Goal: Communication & Community: Share content

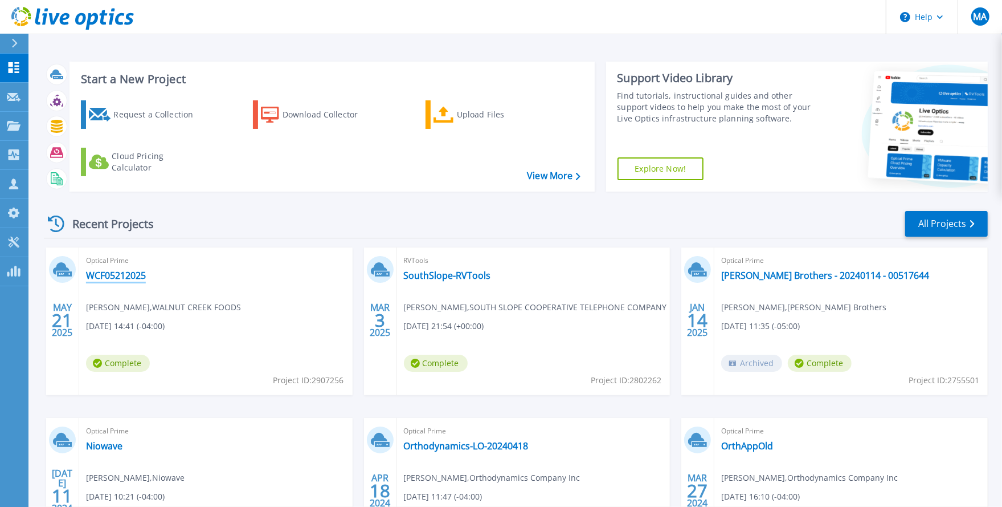
click at [129, 277] on link "WCF05212025" at bounding box center [116, 275] width 60 height 11
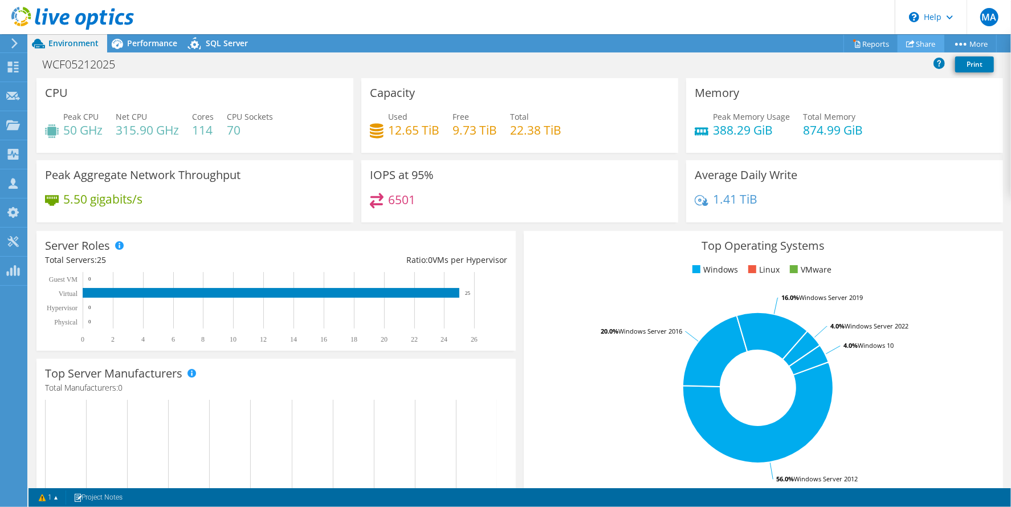
click at [920, 45] on link "Share" at bounding box center [921, 44] width 47 height 18
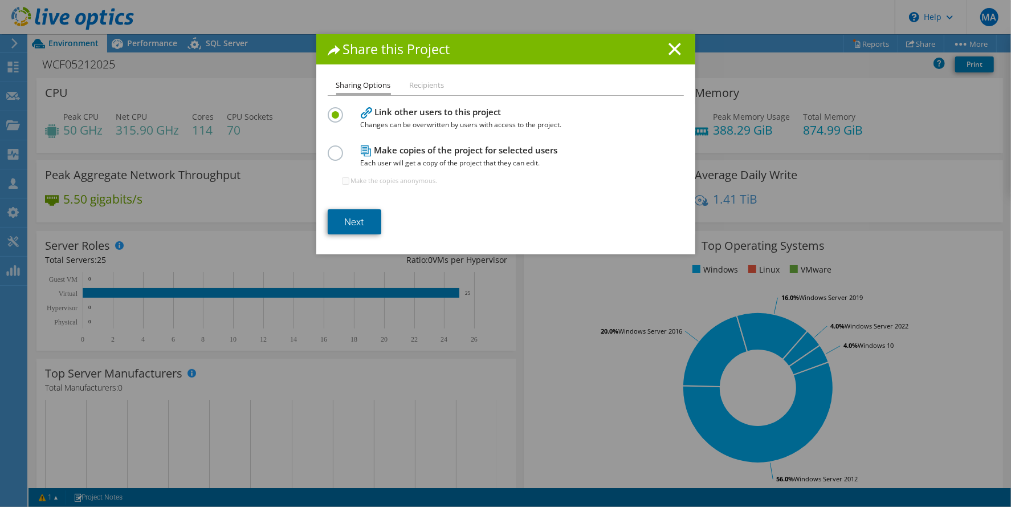
click at [365, 221] on link "Next" at bounding box center [355, 221] width 54 height 25
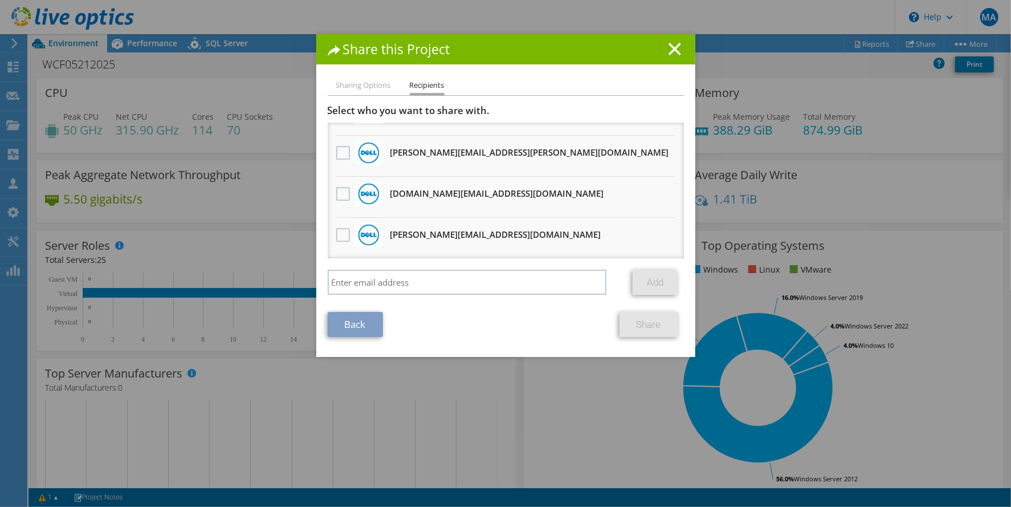
scroll to position [399, 0]
click at [372, 87] on li "Sharing Options" at bounding box center [363, 86] width 55 height 14
click at [353, 87] on li "Sharing Options" at bounding box center [363, 86] width 55 height 14
click at [674, 45] on line at bounding box center [674, 48] width 11 height 11
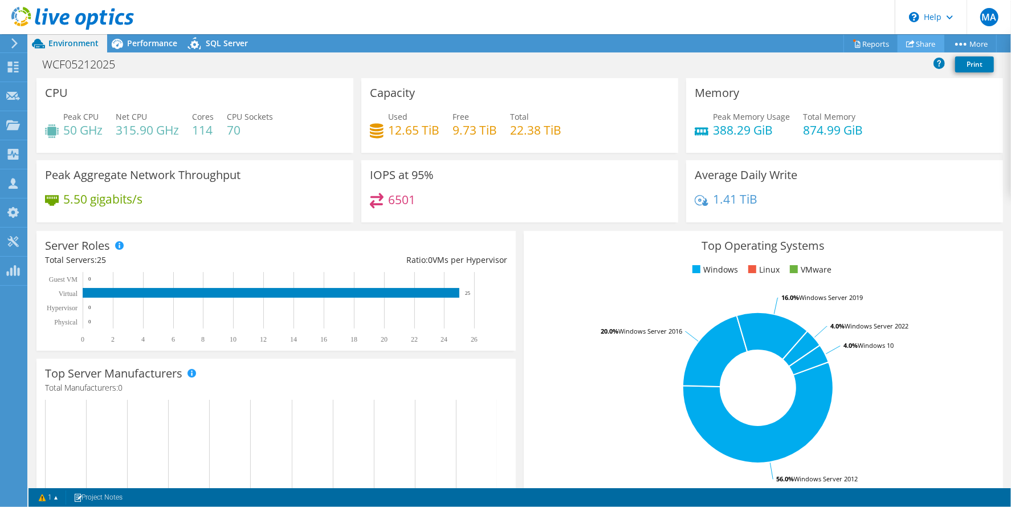
click at [922, 43] on link "Share" at bounding box center [921, 44] width 47 height 18
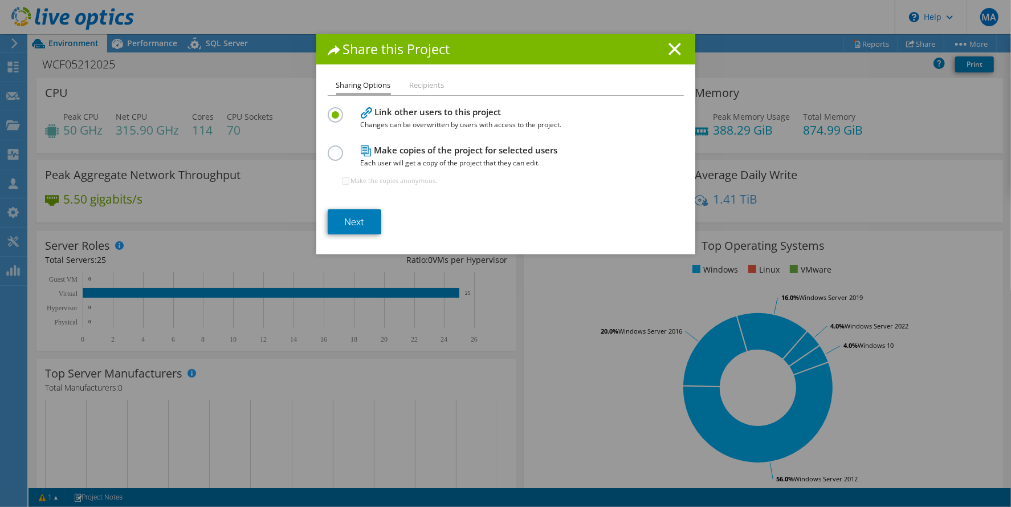
click at [333, 148] on label at bounding box center [338, 146] width 20 height 3
click at [0, 0] on input "radio" at bounding box center [0, 0] width 0 height 0
click at [425, 84] on li "Recipients" at bounding box center [427, 86] width 35 height 14
click at [354, 216] on link "Next" at bounding box center [355, 221] width 54 height 25
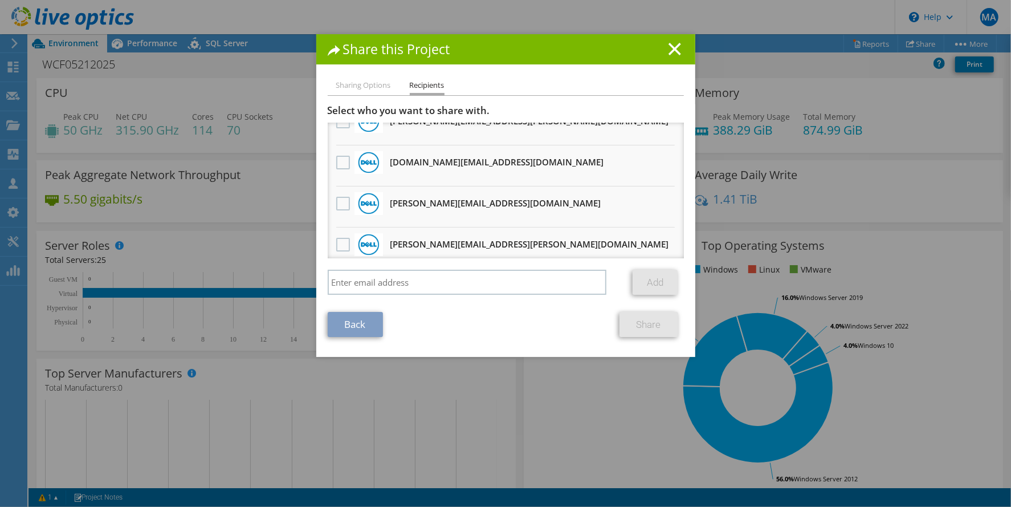
scroll to position [456, 0]
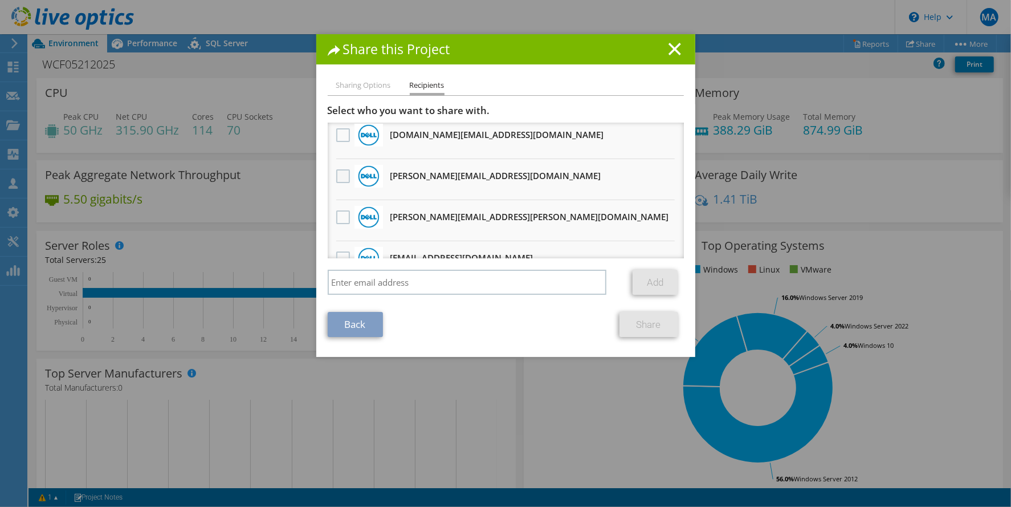
click at [338, 169] on label at bounding box center [344, 176] width 17 height 14
click at [0, 0] on input "checkbox" at bounding box center [0, 0] width 0 height 0
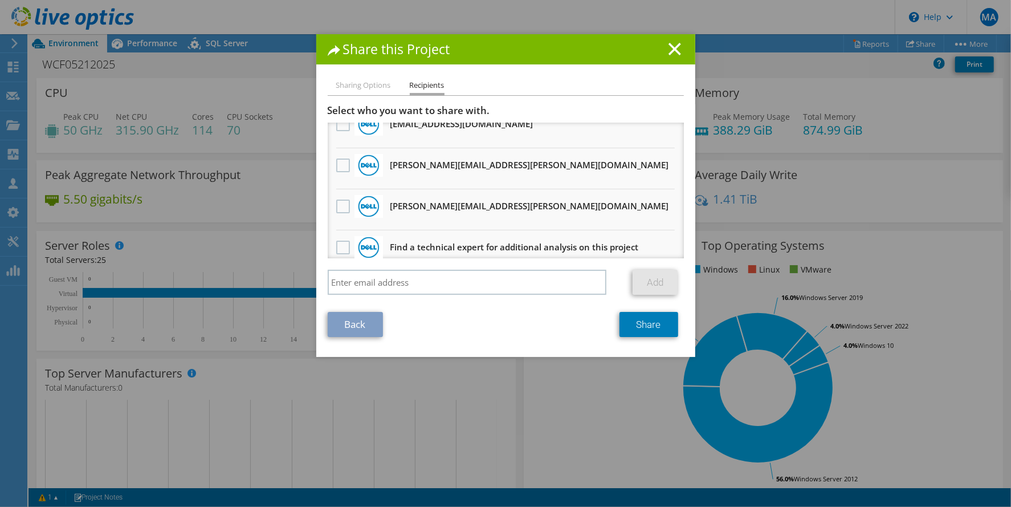
scroll to position [631, 0]
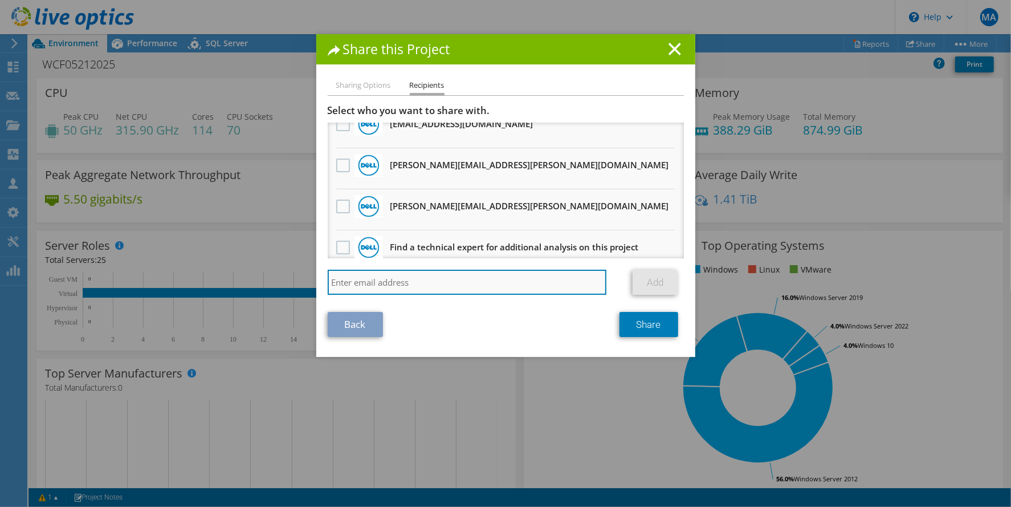
click at [443, 279] on input "search" at bounding box center [467, 282] width 279 height 25
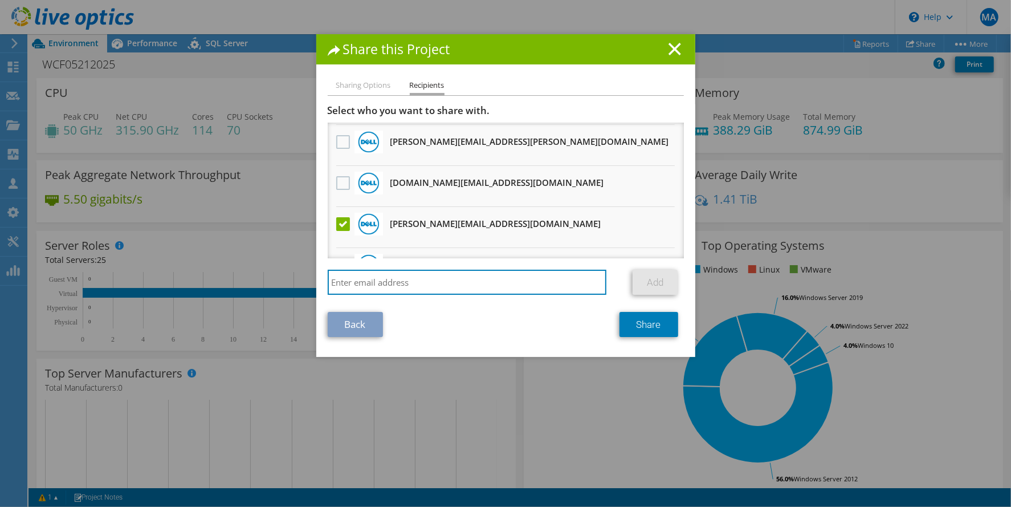
scroll to position [403, 0]
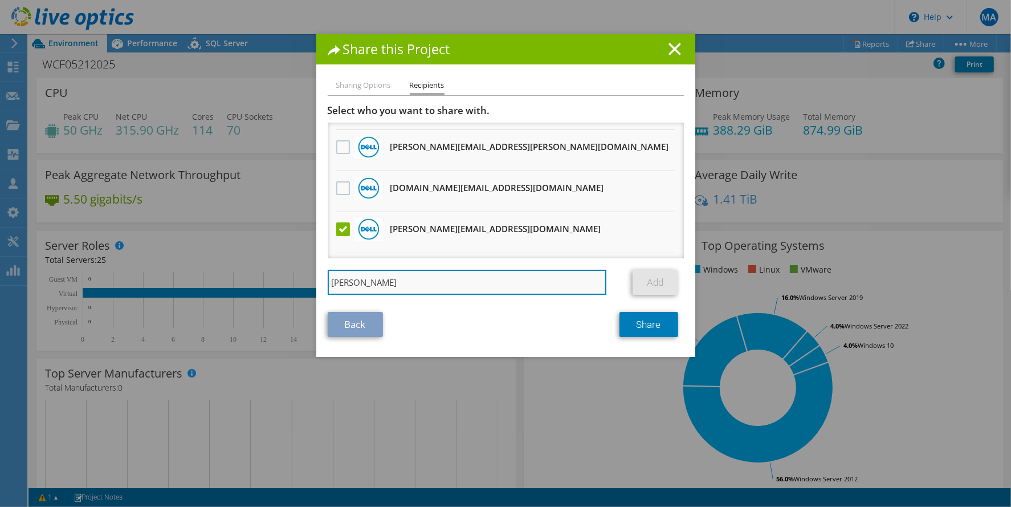
click at [424, 282] on input "dan" at bounding box center [467, 282] width 279 height 25
type input "dan_largess@dell.com"
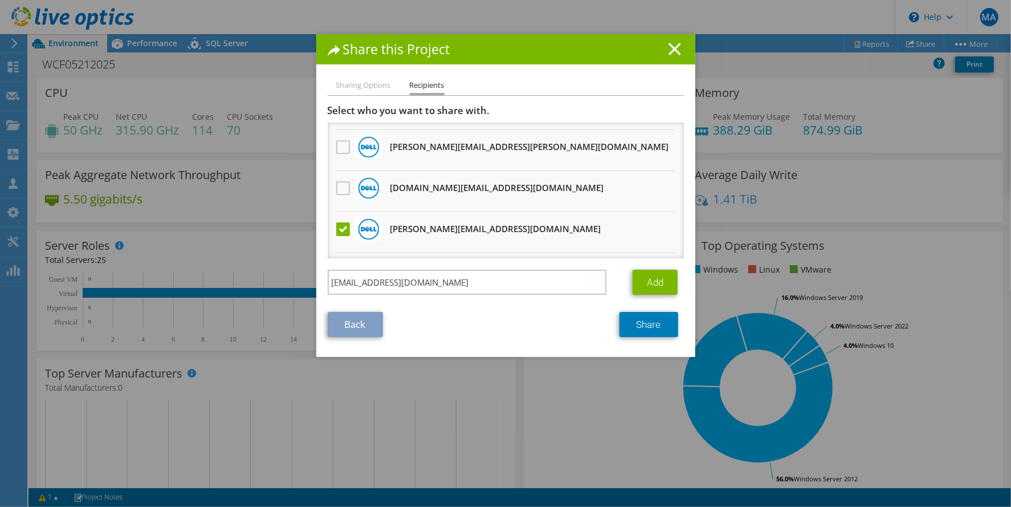
click at [673, 50] on icon at bounding box center [674, 49] width 13 height 13
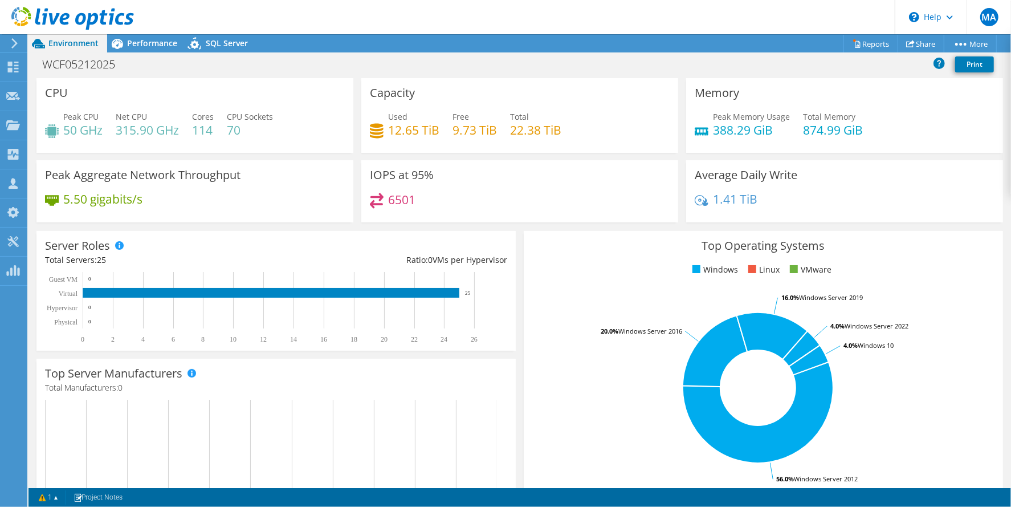
click at [52, 20] on use at bounding box center [72, 18] width 123 height 23
